Goal: Navigation & Orientation: Find specific page/section

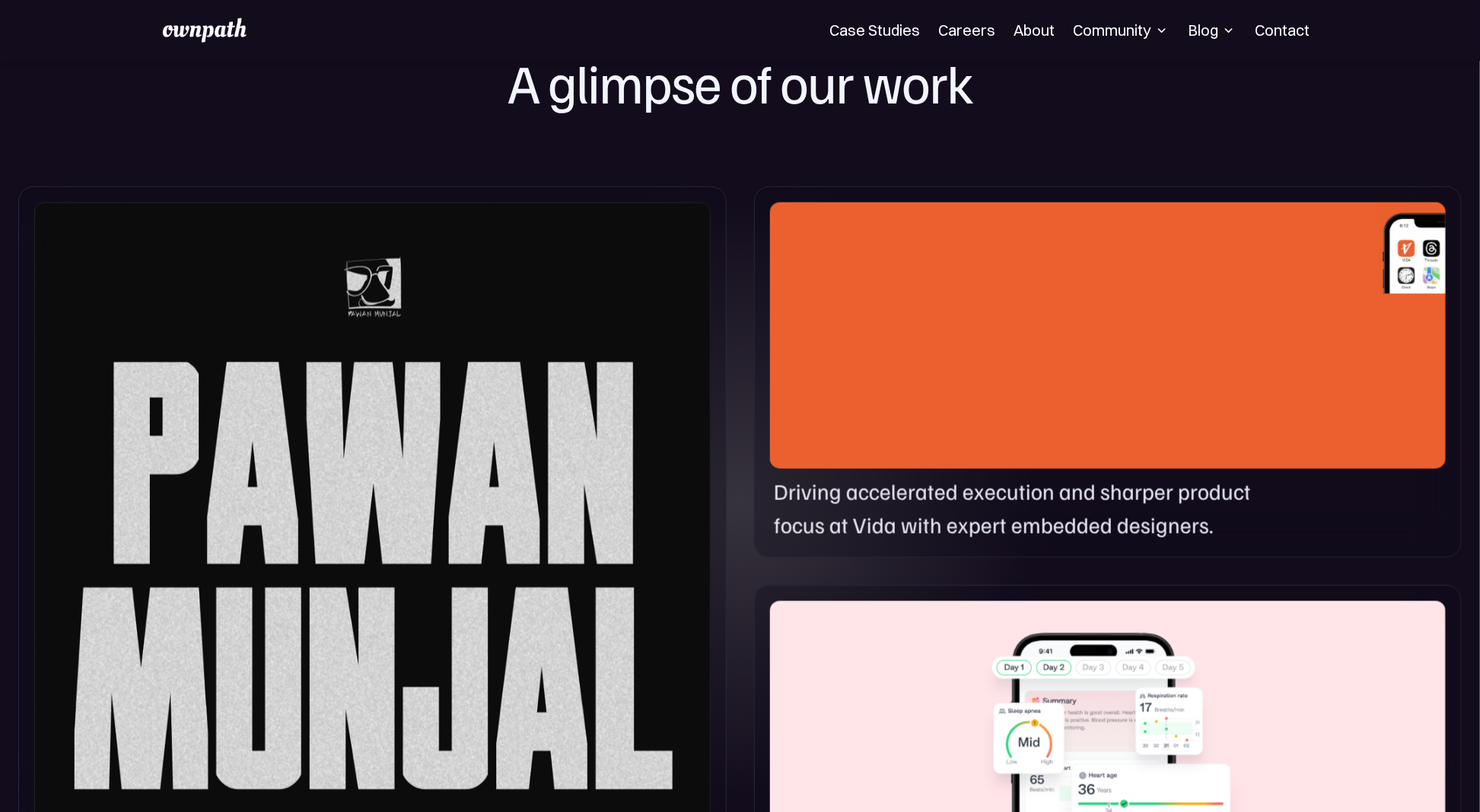
scroll to position [709, 0]
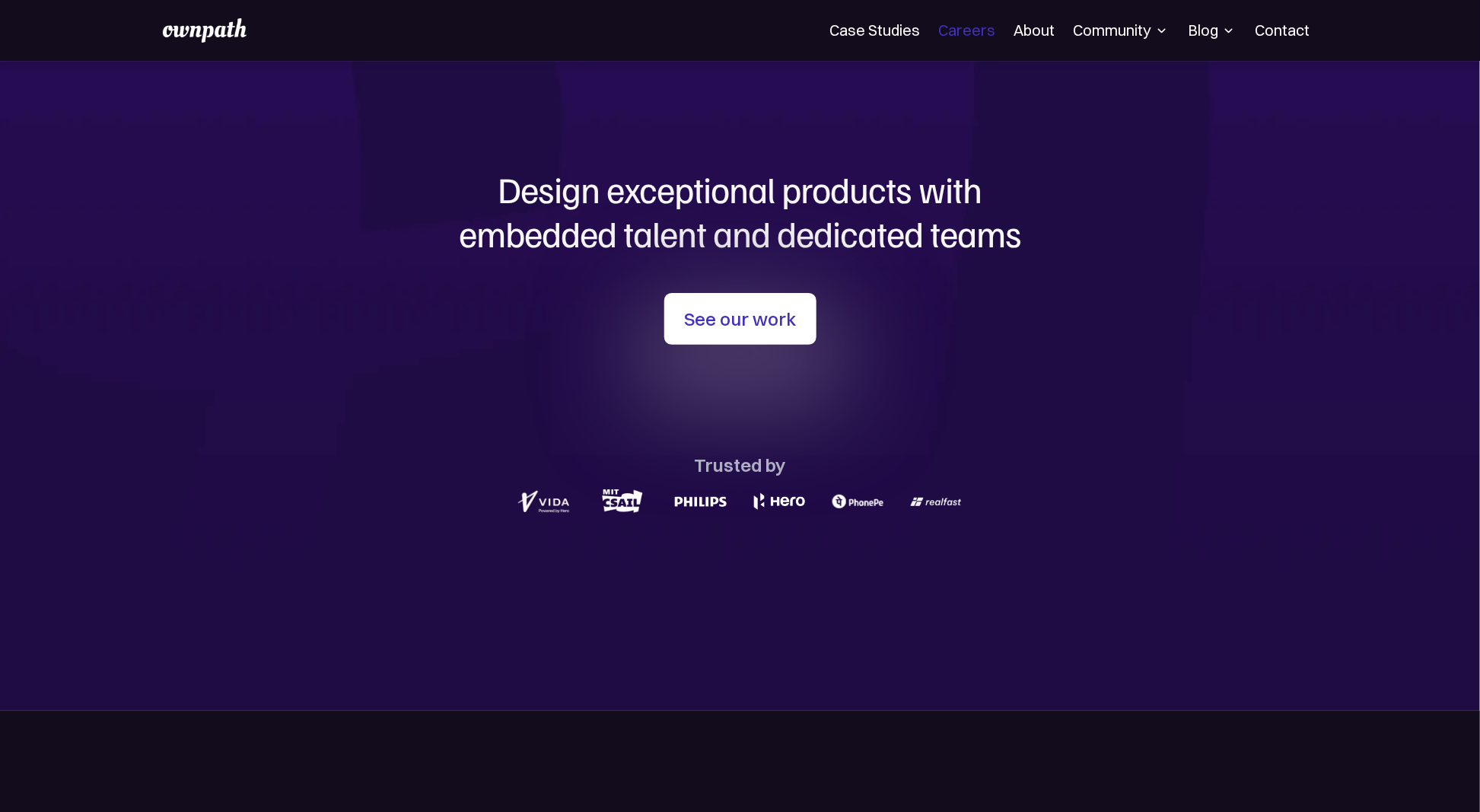
click at [973, 29] on link "Careers" at bounding box center [966, 31] width 57 height 18
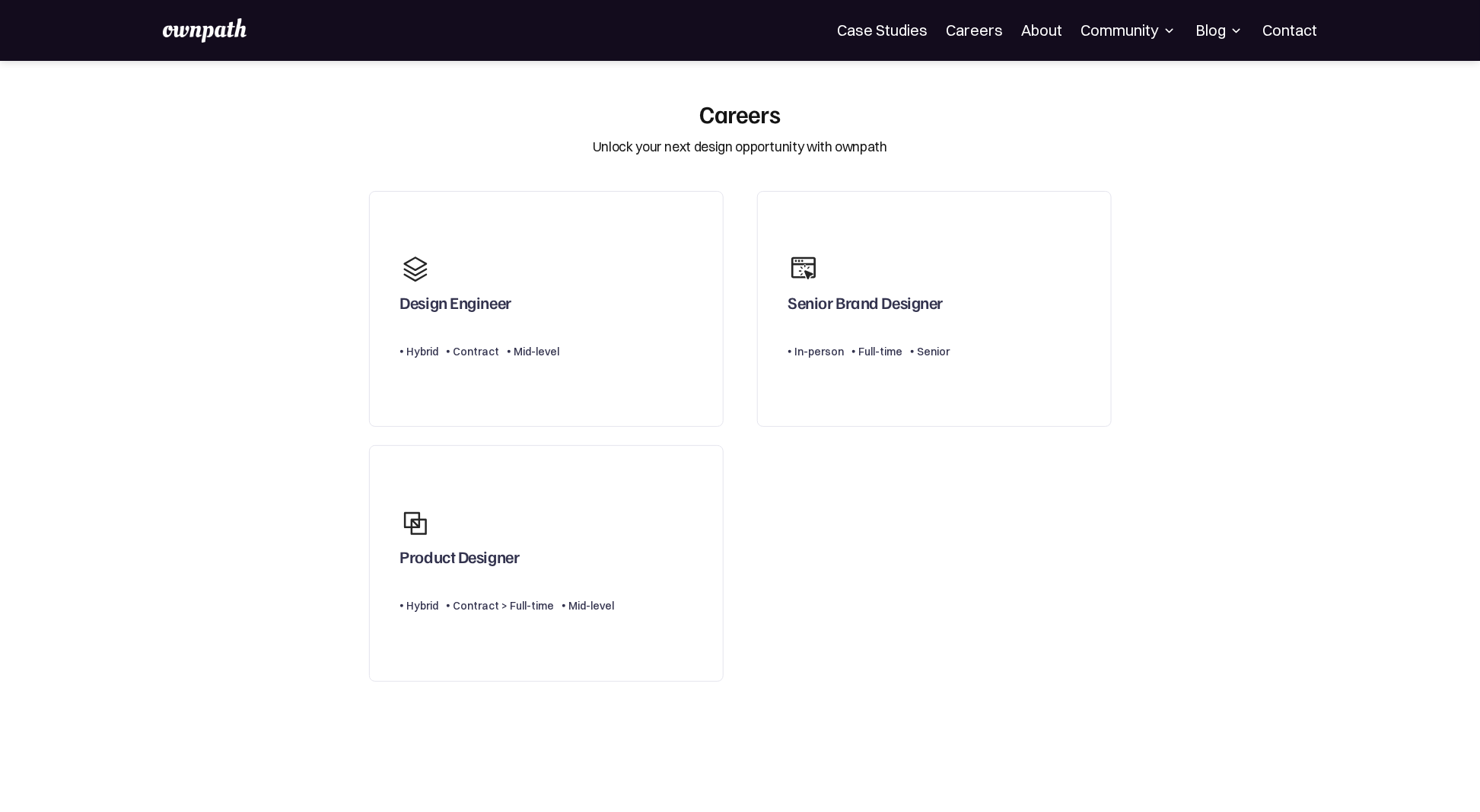
click at [1183, 545] on section "Careers Unlock your next design opportunity with ownpath Design Engineer Type L…" at bounding box center [740, 487] width 1480 height 775
click at [1183, 544] on section "Careers Unlock your next design opportunity with ownpath Design Engineer Type L…" at bounding box center [740, 487] width 1480 height 775
click at [204, 22] on img at bounding box center [205, 30] width 84 height 24
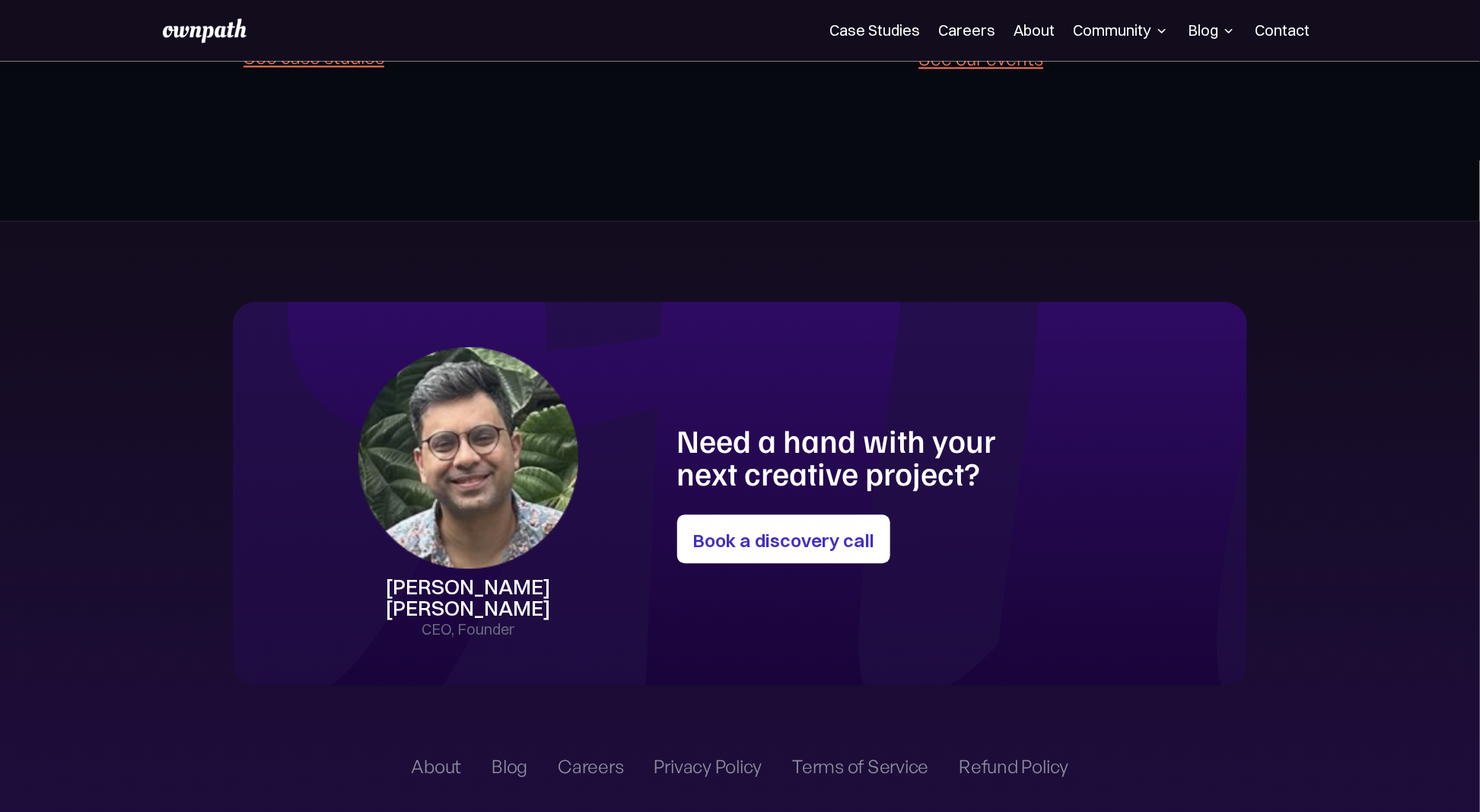
scroll to position [4244, 0]
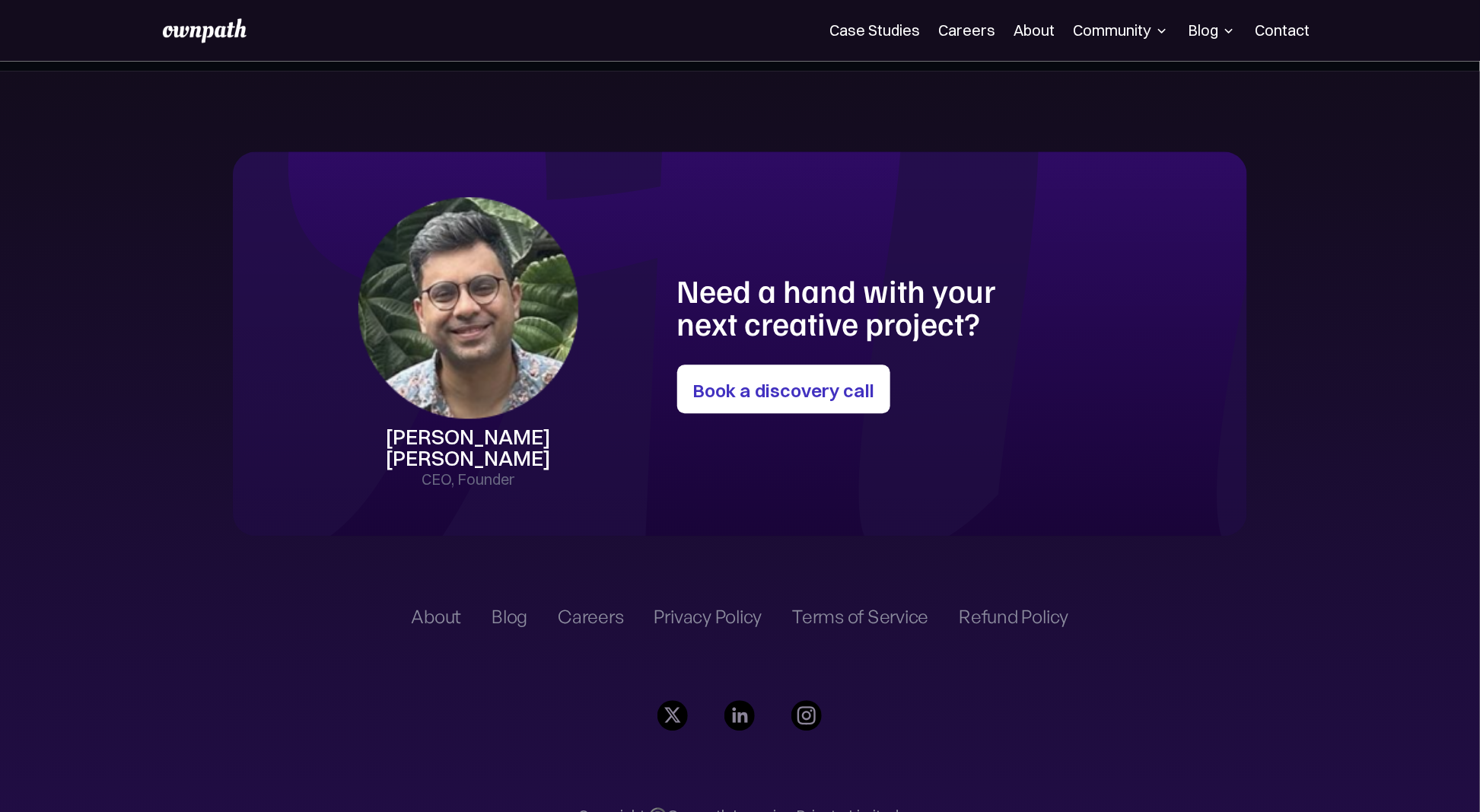
click at [140, 395] on section "[PERSON_NAME] [PERSON_NAME] CEO, Founder Need a hand with your next creative pr…" at bounding box center [740, 513] width 1480 height 883
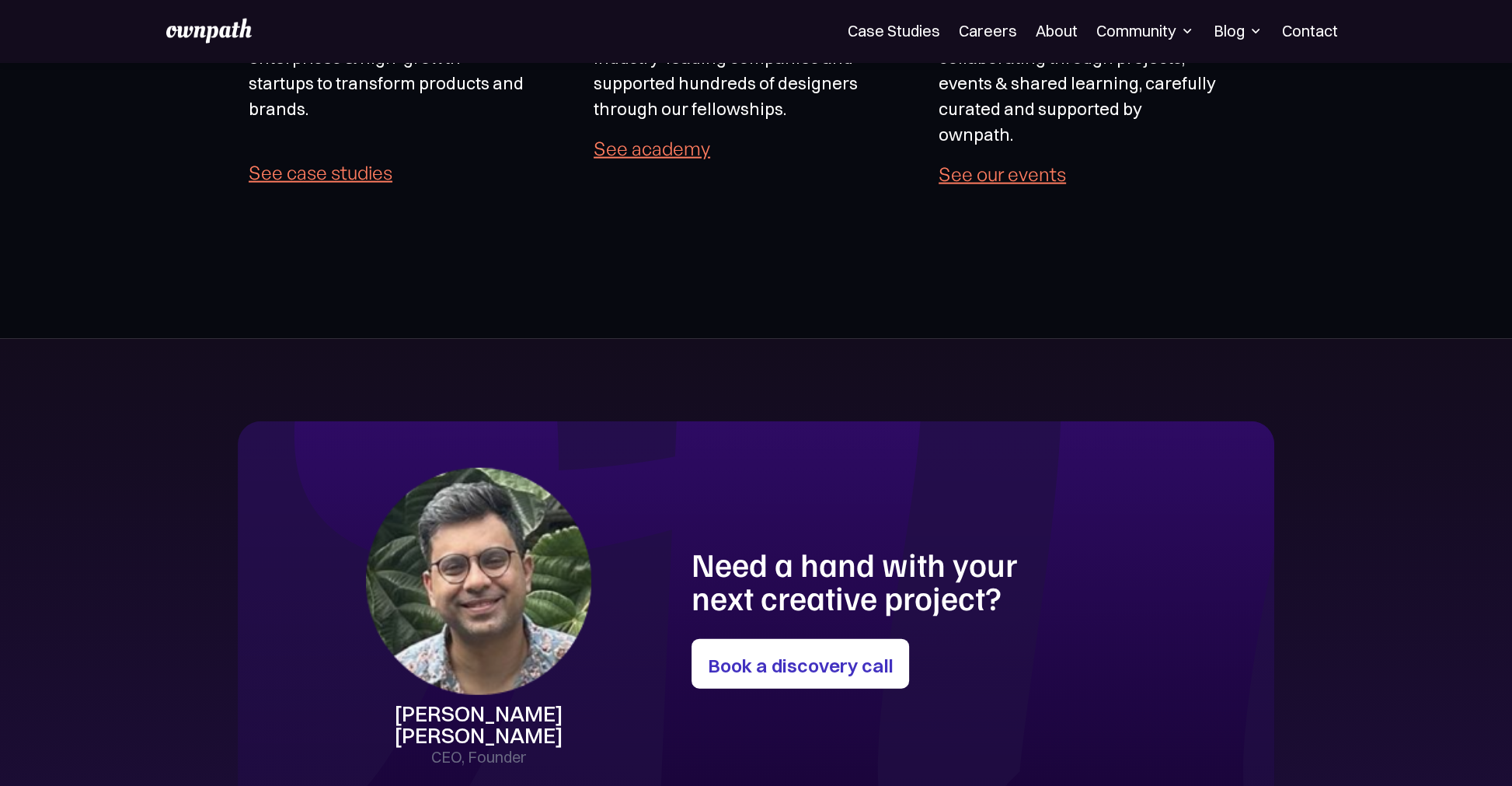
scroll to position [4324, 0]
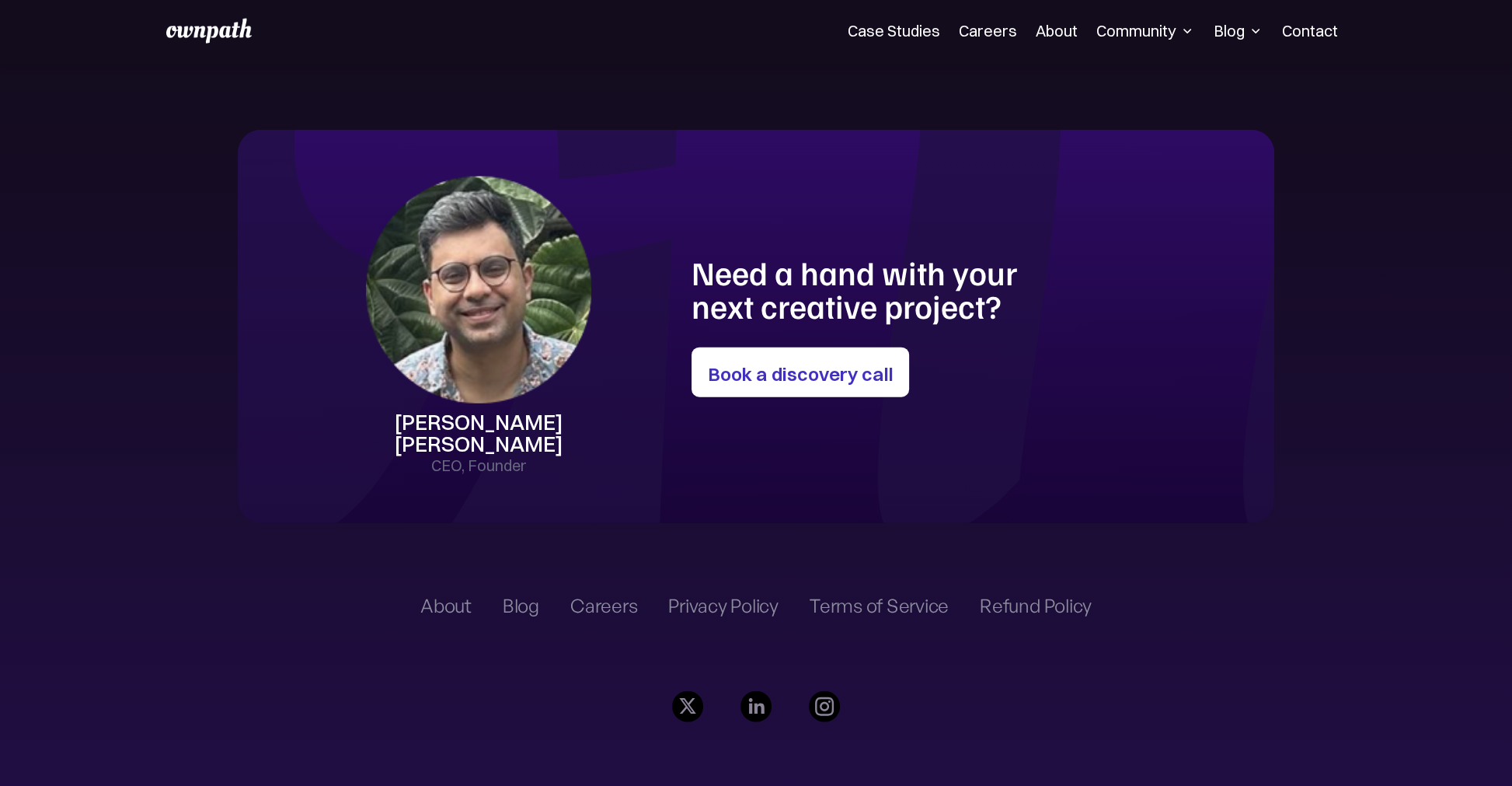
click at [1184, 265] on div "Need a hand with your next creative project? Book a discovery call" at bounding box center [942, 327] width 502 height 143
click at [1145, 256] on div "Need a hand with your next creative project? Book a discovery call" at bounding box center [942, 327] width 502 height 143
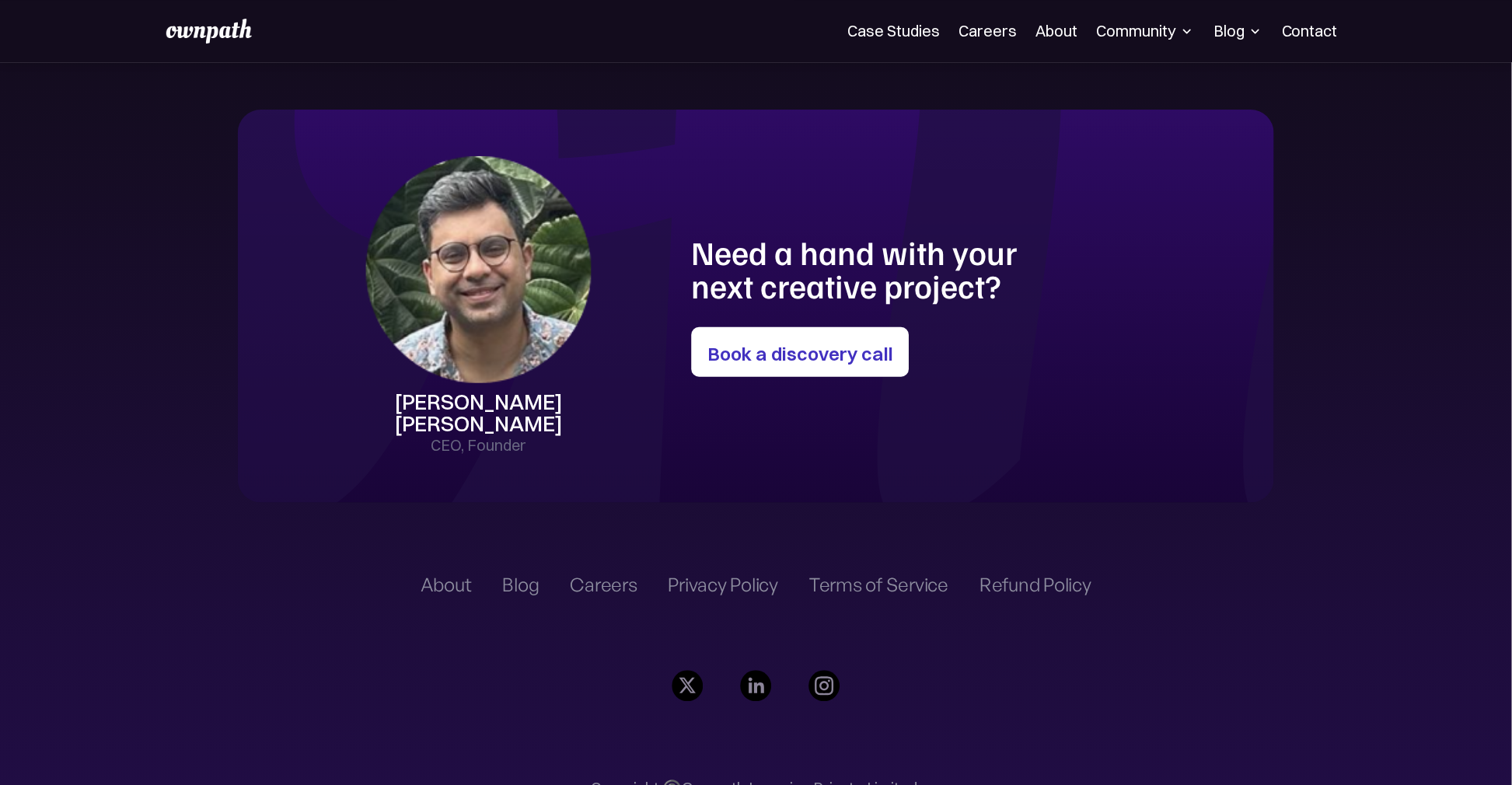
scroll to position [4344, 0]
